Goal: Task Accomplishment & Management: Understand process/instructions

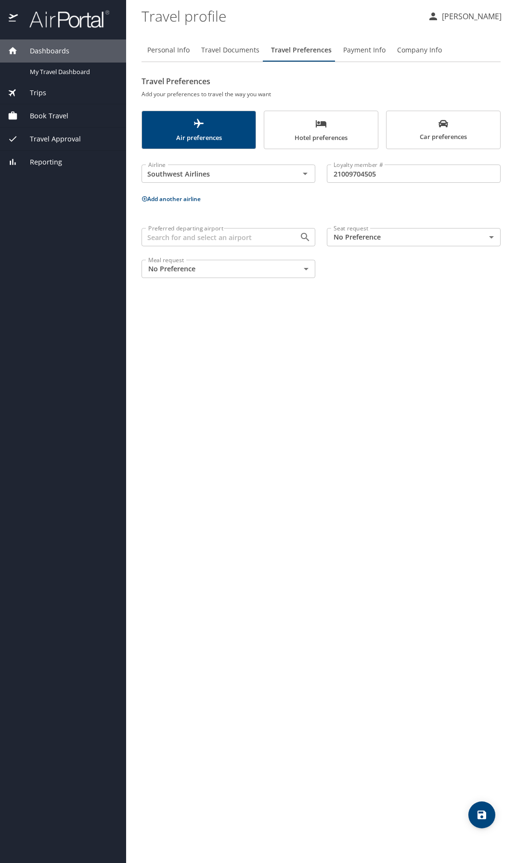
click at [290, 469] on div "Personal Info Travel Documents Travel Preferences Payment Info Company Info Tra…" at bounding box center [320, 447] width 359 height 832
click at [43, 115] on span "Book Travel" at bounding box center [43, 116] width 51 height 11
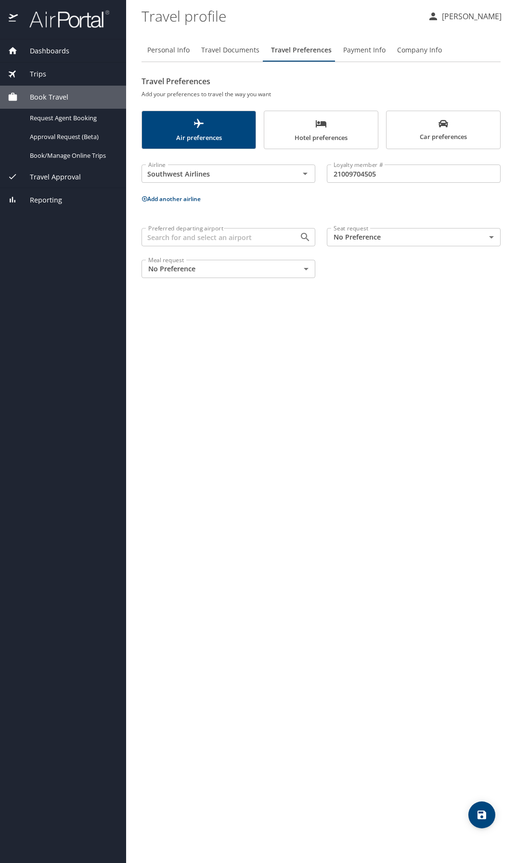
click at [47, 173] on span "Travel Approval" at bounding box center [49, 177] width 63 height 11
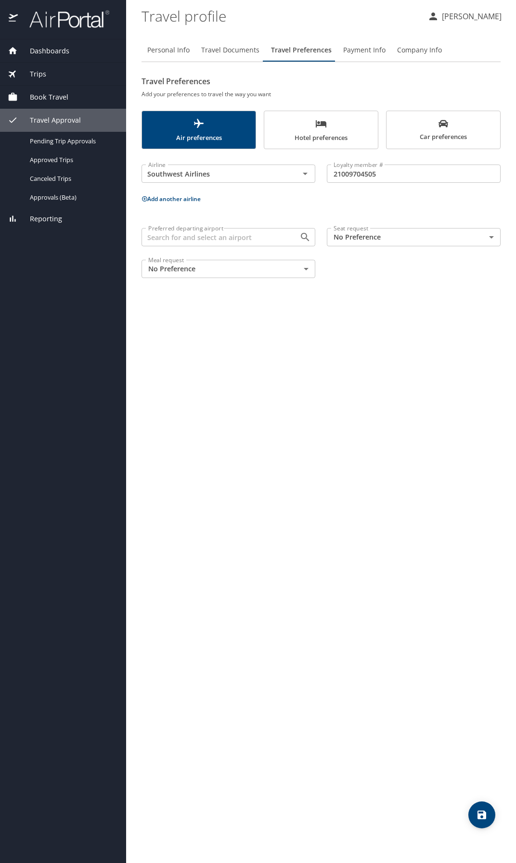
click at [38, 76] on span "Trips" at bounding box center [32, 74] width 28 height 11
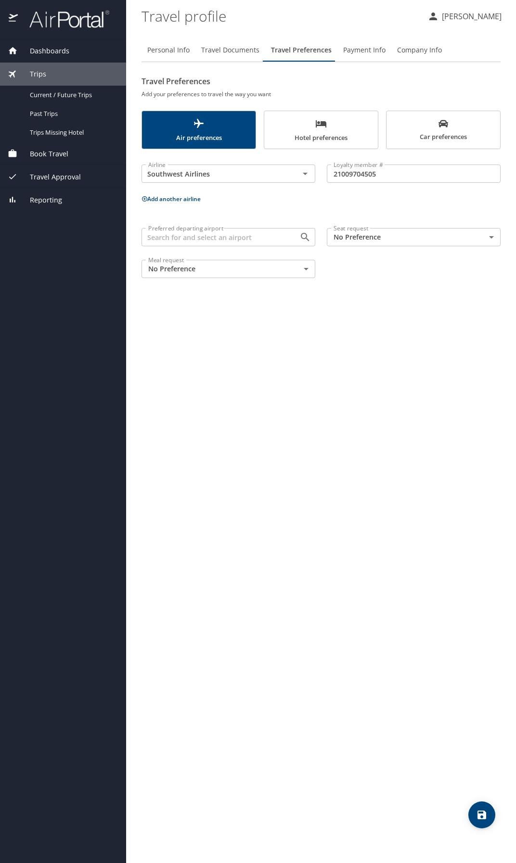
click at [65, 23] on img at bounding box center [64, 19] width 90 height 19
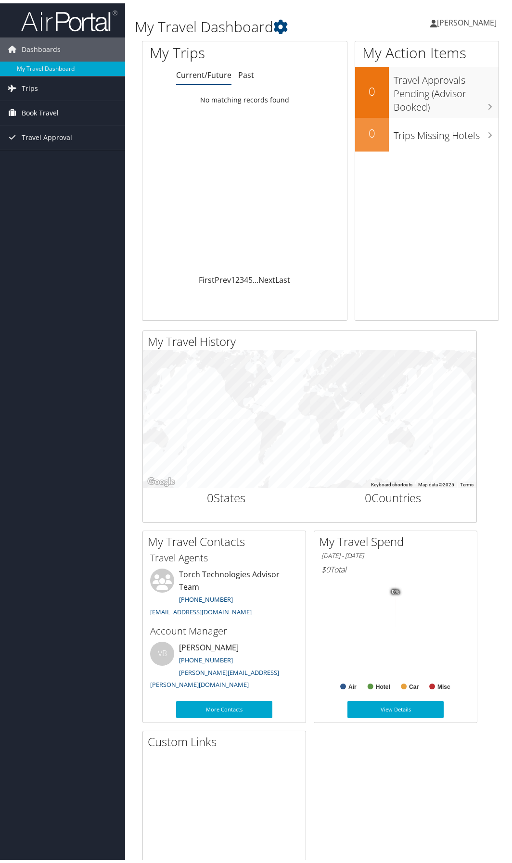
click at [56, 109] on span "Book Travel" at bounding box center [40, 110] width 37 height 24
click at [63, 156] on link "Book/Manage Online Trips" at bounding box center [62, 158] width 125 height 14
click at [37, 136] on span "Travel Approval" at bounding box center [47, 134] width 51 height 24
click at [35, 198] on link "Approvals (Beta)" at bounding box center [62, 197] width 125 height 14
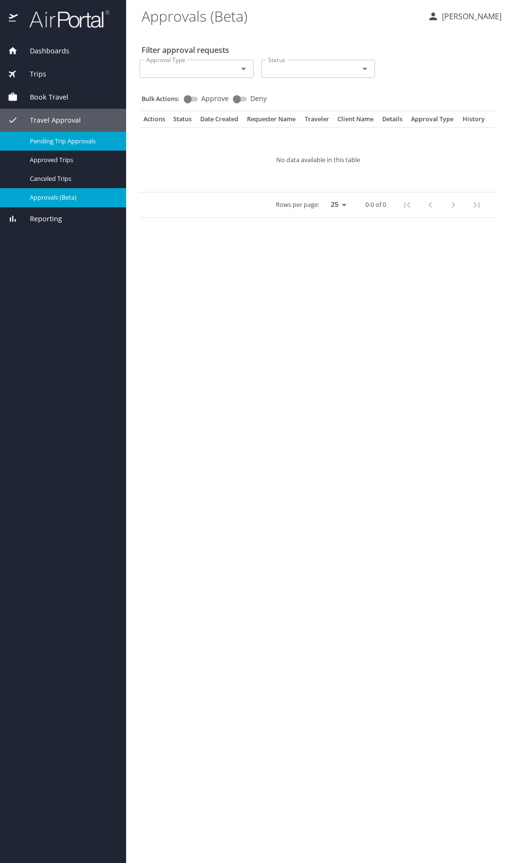
click at [53, 139] on span "Pending Trip Approvals" at bounding box center [72, 141] width 85 height 9
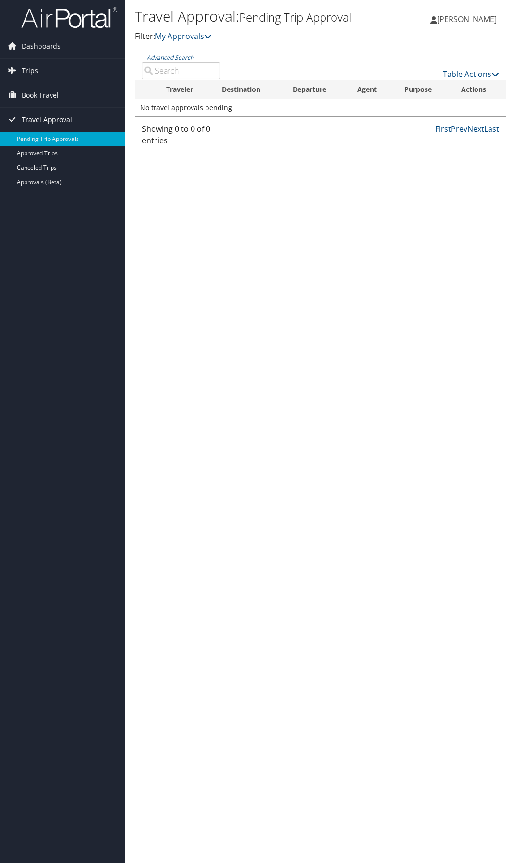
click at [44, 119] on span "Travel Approval" at bounding box center [47, 120] width 51 height 24
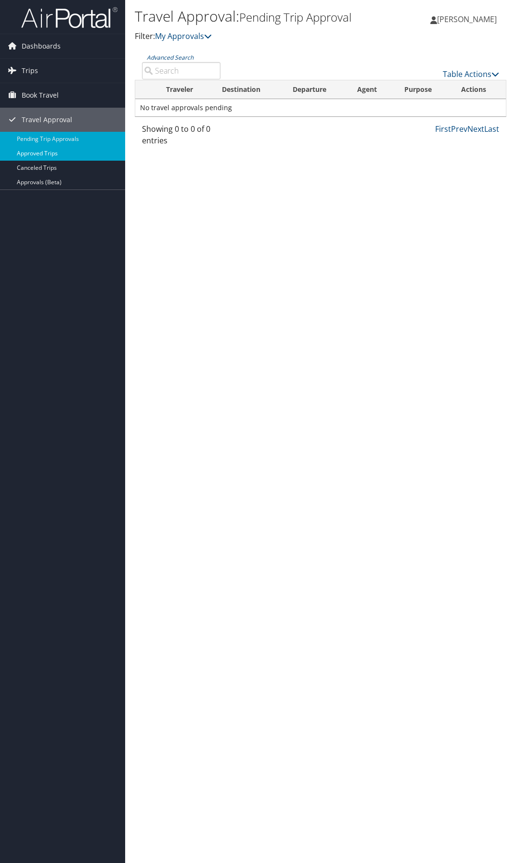
click at [42, 152] on link "Approved Trips" at bounding box center [62, 153] width 125 height 14
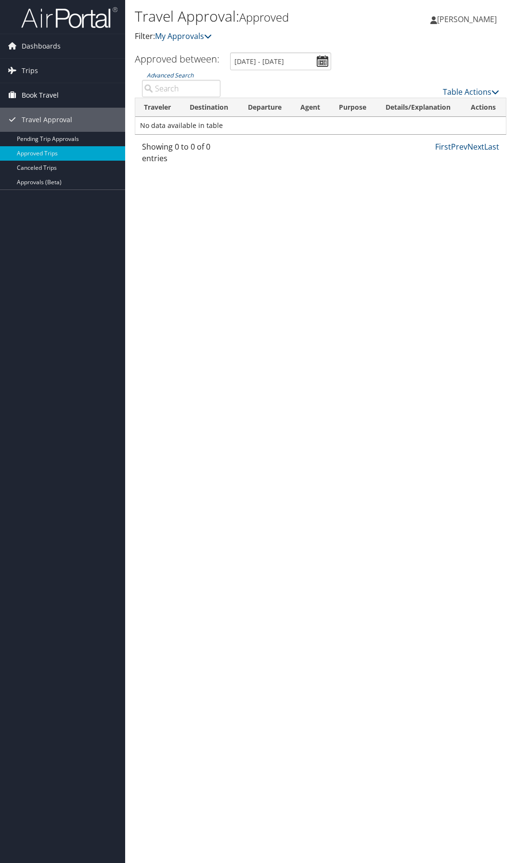
click at [36, 93] on span "Book Travel" at bounding box center [40, 95] width 37 height 24
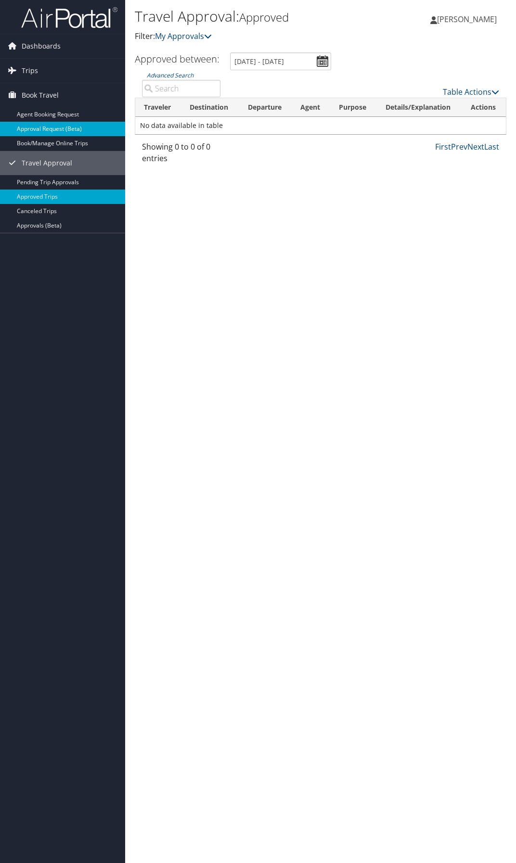
click at [52, 126] on link "Approval Request (Beta)" at bounding box center [62, 129] width 125 height 14
